Goal: Information Seeking & Learning: Learn about a topic

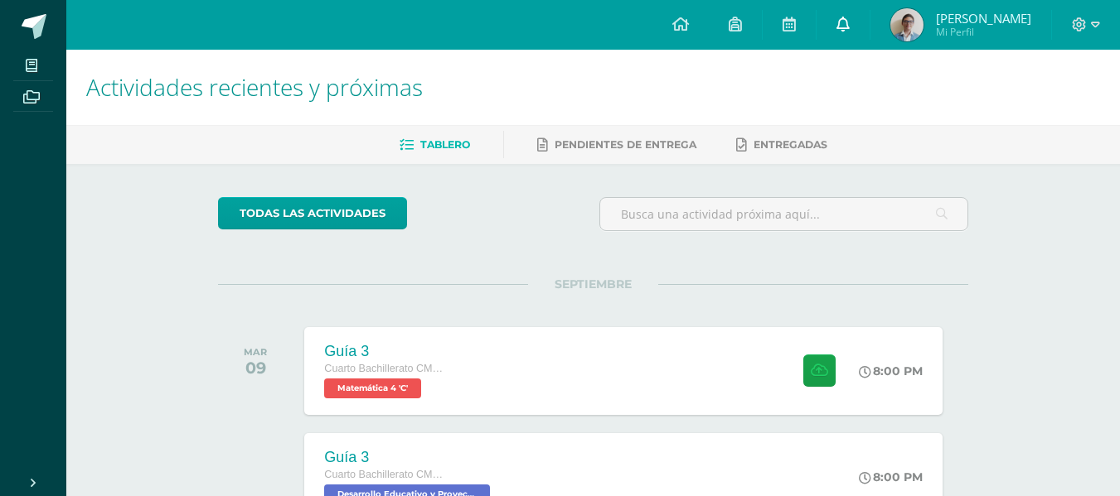
click at [850, 33] on span at bounding box center [842, 25] width 13 height 18
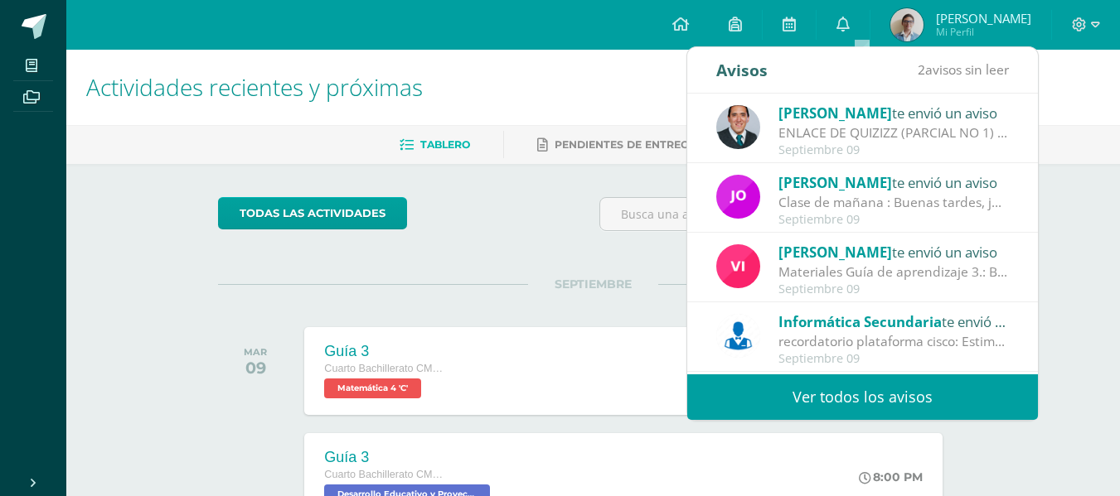
click at [827, 138] on div "ENLACE DE QUIZIZZ (PARCIAL NO 1) / IV UNIDAD: Buenas tardes/noches Estimados to…" at bounding box center [893, 132] width 230 height 19
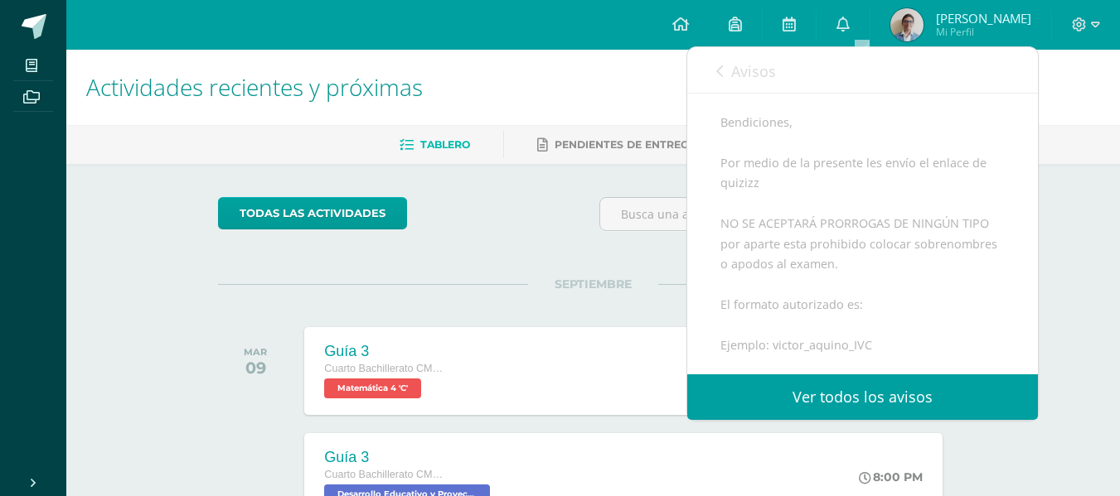
scroll to position [210, 0]
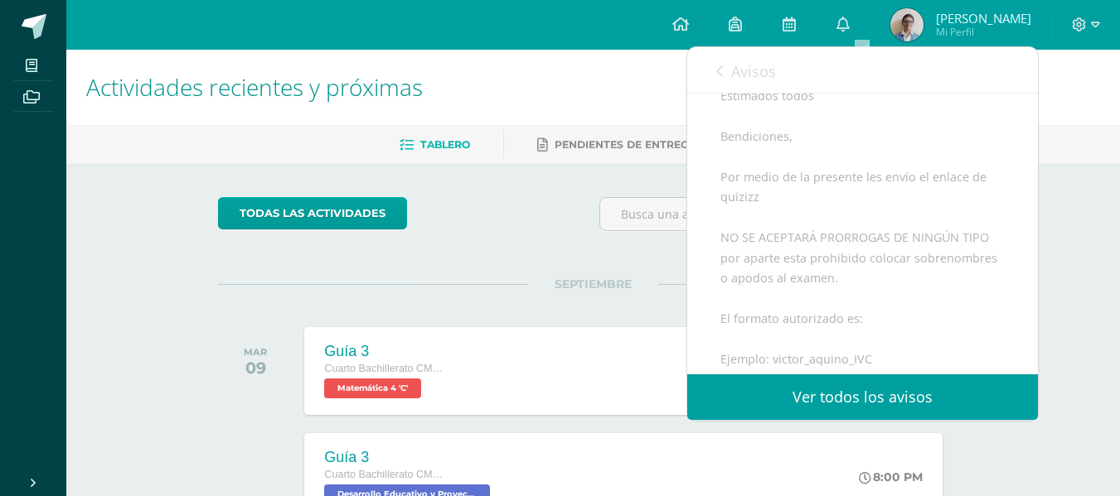
click at [816, 390] on link "Ver todos los avisos" at bounding box center [862, 398] width 351 height 46
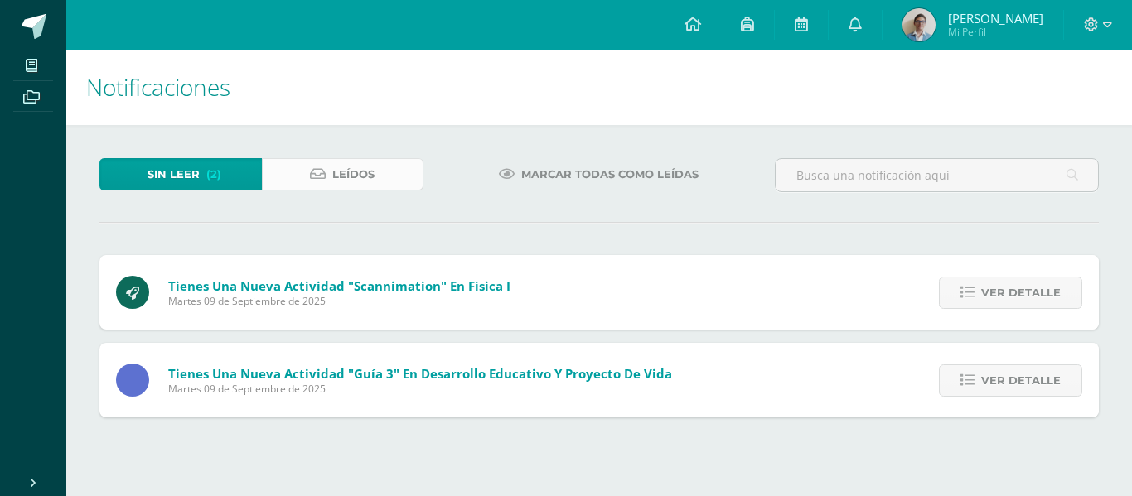
click at [345, 174] on span "Leídos" at bounding box center [353, 174] width 42 height 31
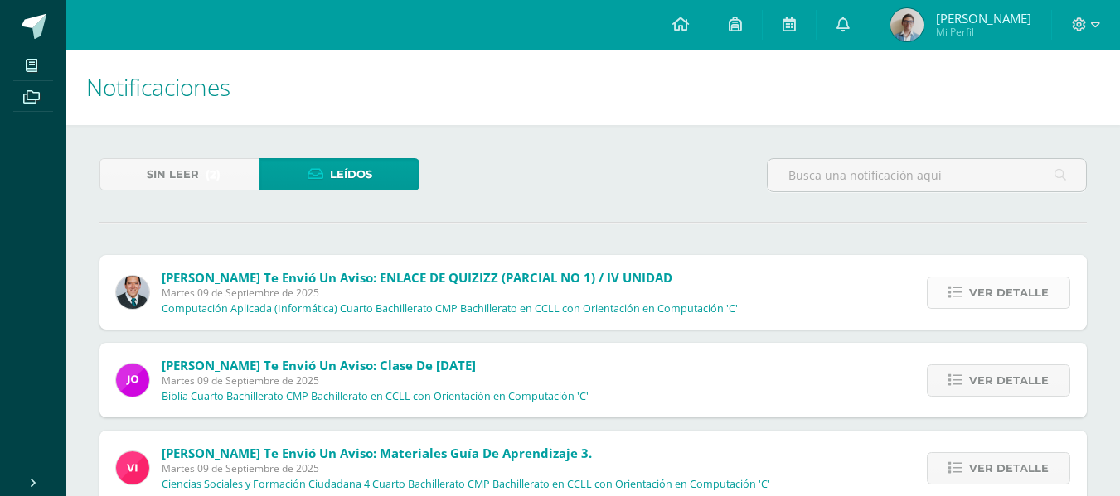
click at [1027, 288] on span "Ver detalle" at bounding box center [1009, 293] width 80 height 31
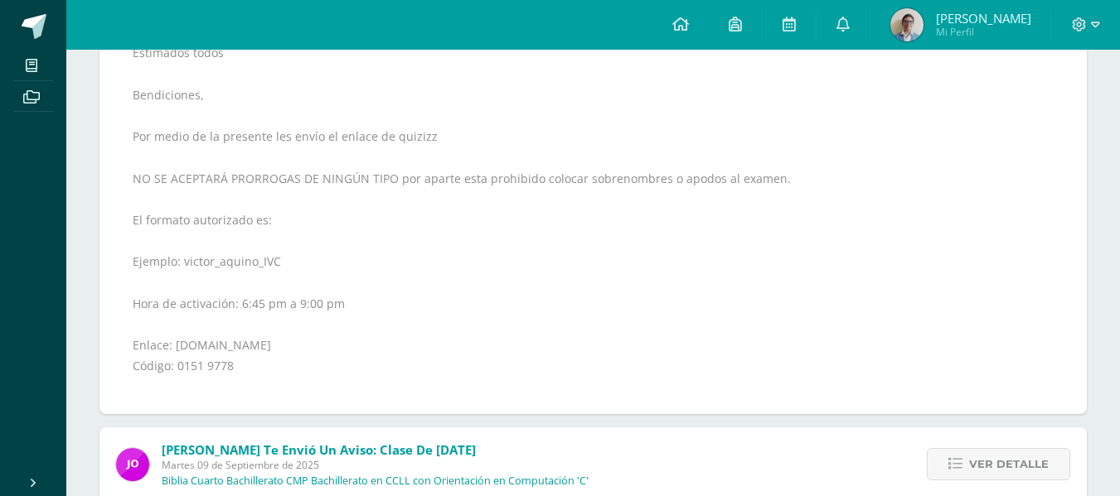
scroll to position [337, 0]
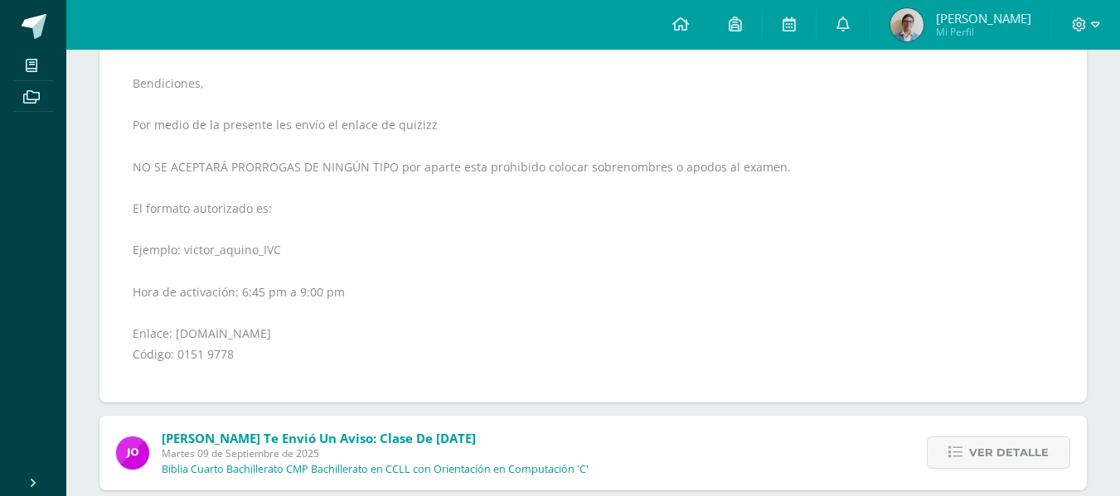
drag, startPoint x: 172, startPoint y: 333, endPoint x: 264, endPoint y: 327, distance: 93.0
click at [264, 327] on div "Buenas tardes/noches Estimados todos Bendiciones, Por medio de la presente les …" at bounding box center [593, 198] width 921 height 376
copy div "joinmyquiz.com"
drag, startPoint x: 236, startPoint y: 353, endPoint x: 177, endPoint y: 351, distance: 59.7
click at [177, 351] on div "Buenas tardes/noches Estimados todos Bendiciones, Por medio de la presente les …" at bounding box center [593, 198] width 921 height 376
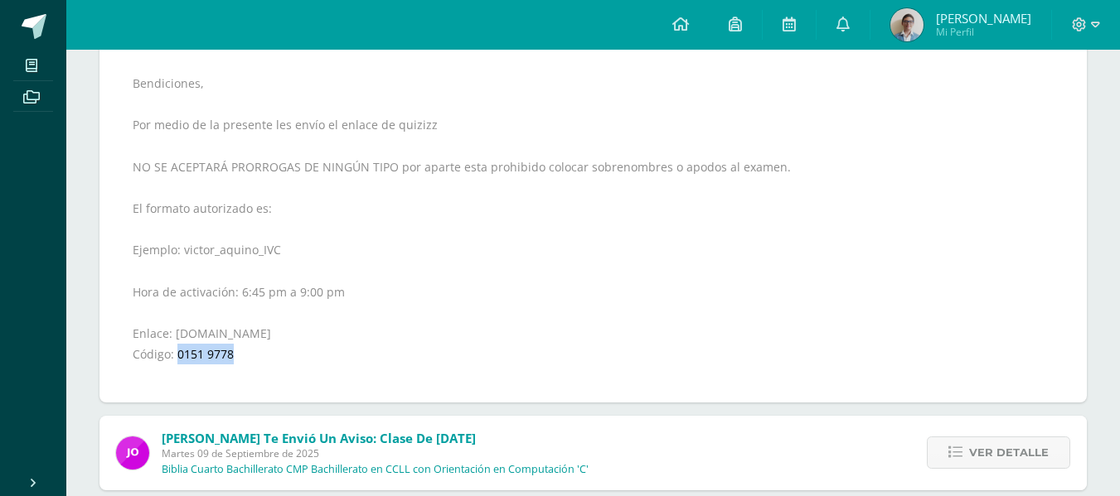
copy div "0151 9778"
